Goal: Transaction & Acquisition: Purchase product/service

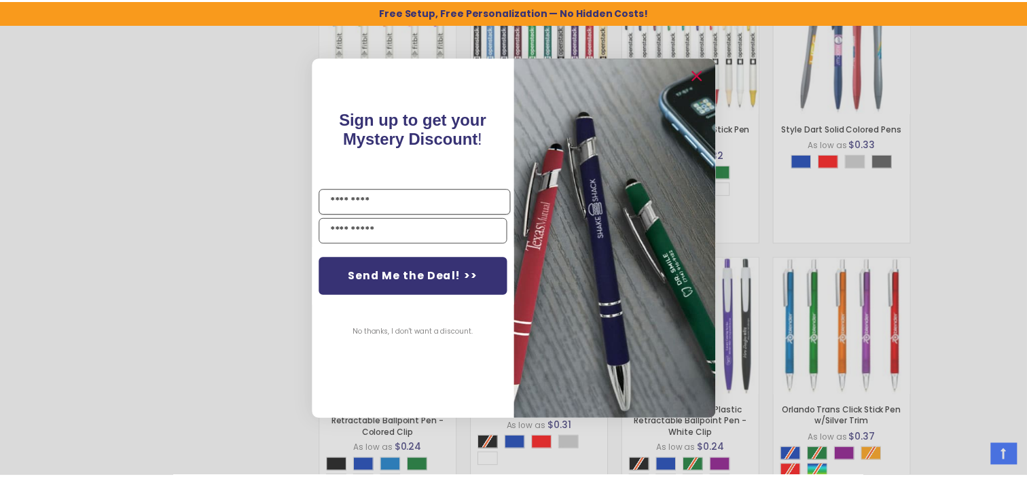
scroll to position [1111, 0]
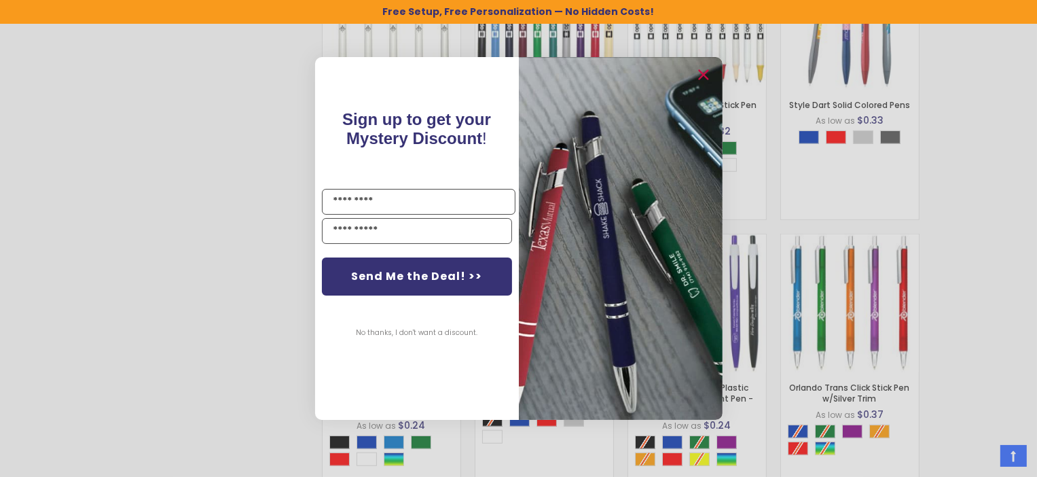
click at [1023, 162] on div "Close dialog Sign up to get your Mystery Discount ! Name Email Send Me the Deal…" at bounding box center [518, 238] width 1037 height 477
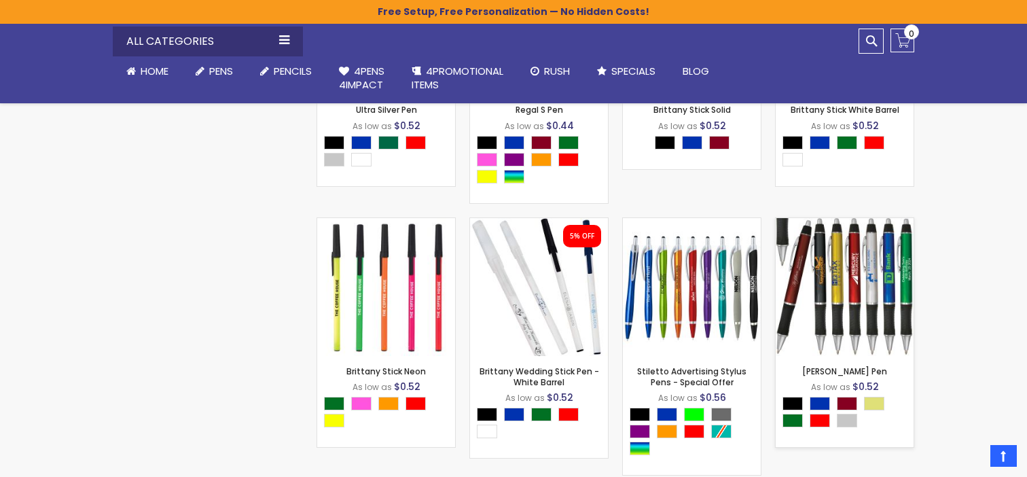
scroll to position [3013, 0]
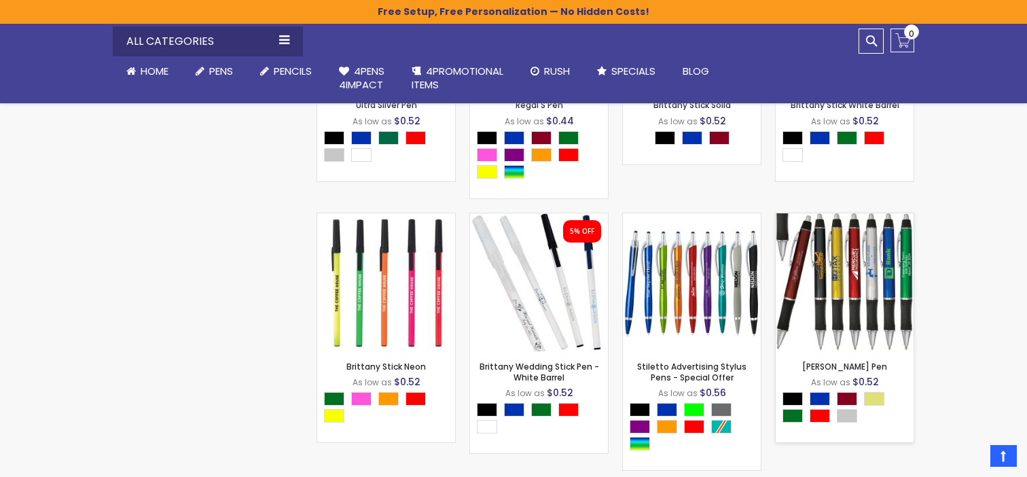
click at [872, 310] on img at bounding box center [845, 282] width 138 height 138
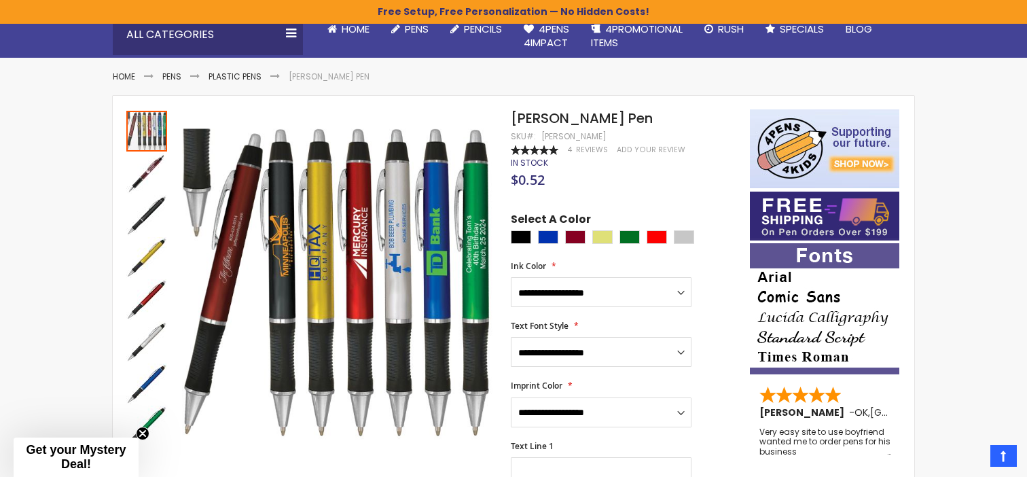
scroll to position [161, 0]
